Goal: Transaction & Acquisition: Purchase product/service

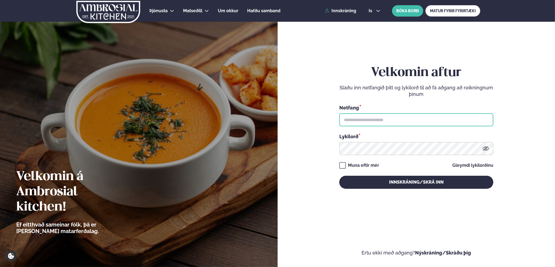
click at [356, 120] on input "text" at bounding box center [416, 119] width 154 height 13
click at [368, 118] on input "text" at bounding box center [416, 119] width 154 height 13
type input "**********"
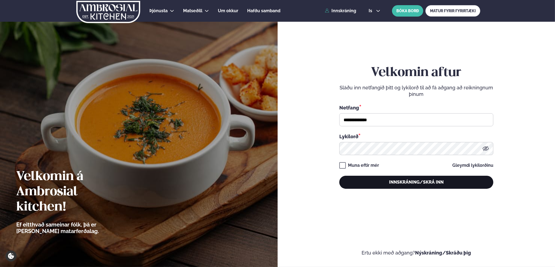
click at [414, 181] on button "Innskráning/Skrá inn" at bounding box center [416, 182] width 154 height 13
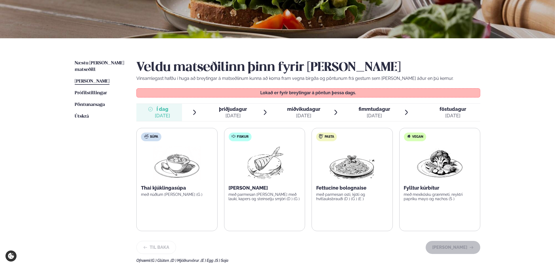
scroll to position [81, 0]
click at [87, 79] on span "[PERSON_NAME]" at bounding box center [92, 81] width 35 height 5
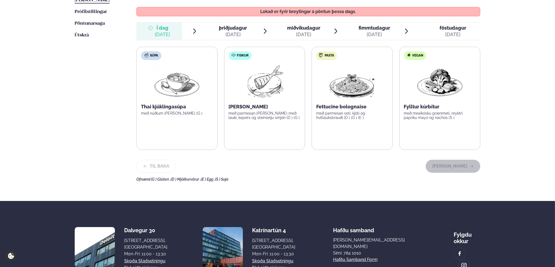
scroll to position [109, 0]
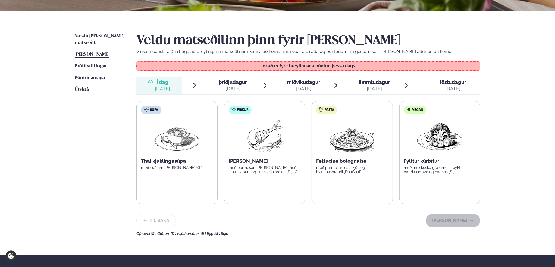
click at [232, 82] on span "þriðjudagur" at bounding box center [233, 82] width 28 height 6
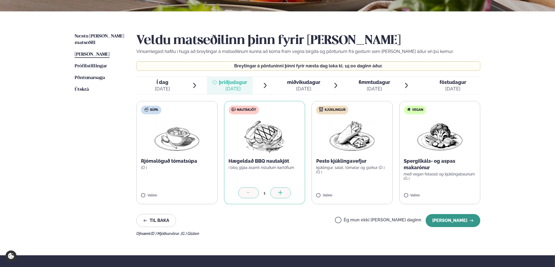
click at [453, 220] on button "[PERSON_NAME]" at bounding box center [452, 220] width 55 height 13
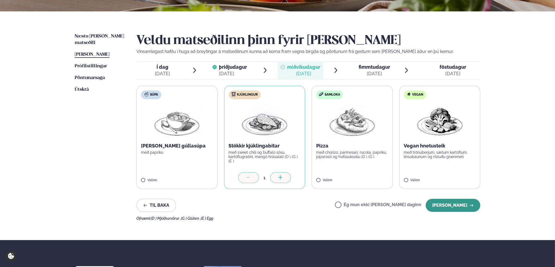
click at [452, 202] on button "[PERSON_NAME]" at bounding box center [452, 205] width 55 height 13
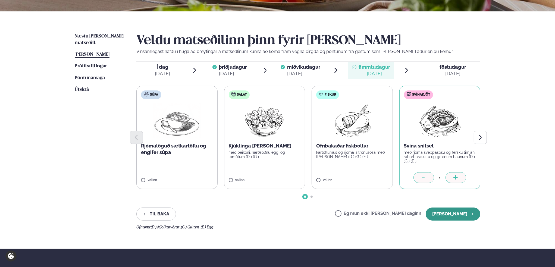
click at [466, 212] on button "[PERSON_NAME]" at bounding box center [452, 213] width 55 height 13
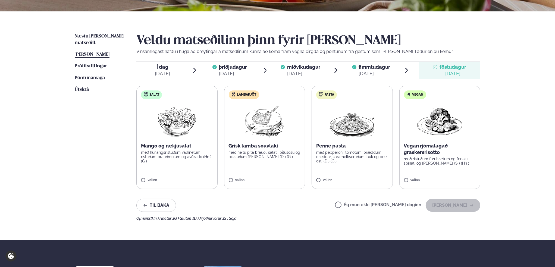
click at [230, 183] on div "Valinn" at bounding box center [265, 181] width 72 height 6
click at [454, 200] on button "[PERSON_NAME]" at bounding box center [452, 205] width 55 height 13
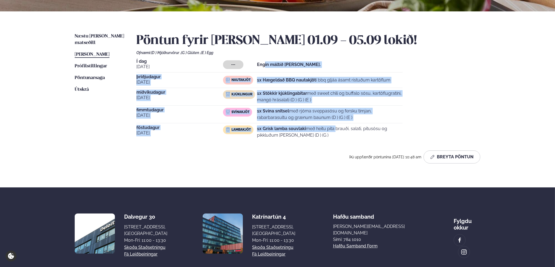
drag, startPoint x: 261, startPoint y: 64, endPoint x: 315, endPoint y: 132, distance: 86.7
click at [315, 132] on div "Í dag [DATE] --- Engin máltíð [PERSON_NAME]. [DATE] Nautakjöt 1x Hægeldað BBQ n…" at bounding box center [308, 99] width 344 height 81
click at [315, 136] on p "1x Grísk lamba souvlaki með heitu pita brauði, salati, pitusósu og pikkluðum [P…" at bounding box center [329, 131] width 145 height 13
